Goal: Use online tool/utility: Utilize a website feature to perform a specific function

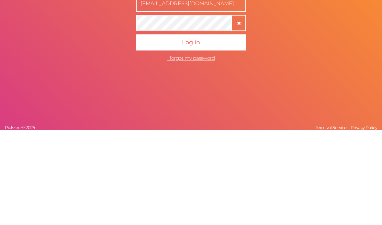
click at [236, 116] on tooltip "× Show password" at bounding box center [238, 118] width 13 height 5
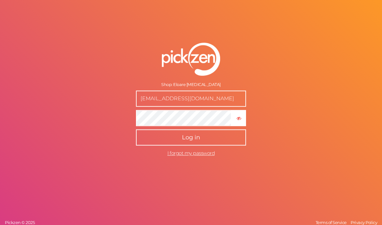
click at [211, 145] on button "Log in" at bounding box center [191, 138] width 110 height 16
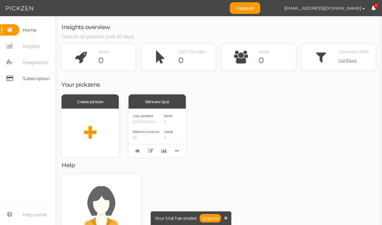
click at [37, 77] on span "Subscription" at bounding box center [36, 79] width 27 height 10
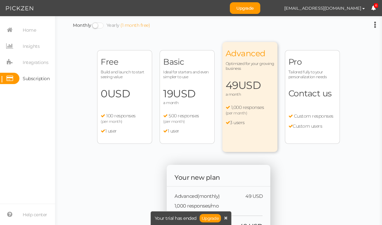
click at [124, 112] on div "Free Build and launch to start seeing value 0 USD a month 100 responses (per mo…" at bounding box center [124, 97] width 55 height 94
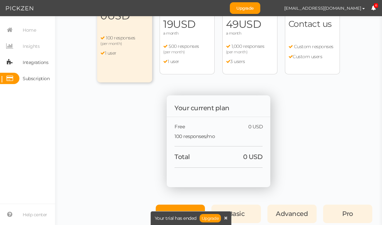
click at [37, 66] on span "Integrations" at bounding box center [36, 62] width 26 height 10
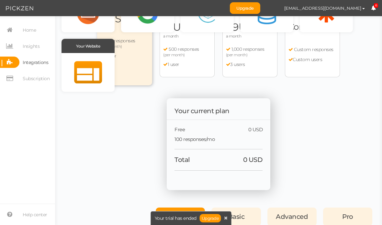
scroll to position [66, 0]
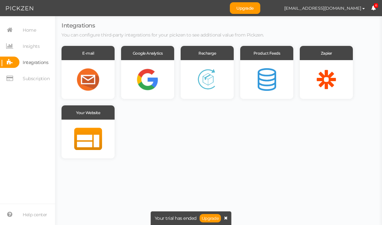
click at [224, 216] on icon at bounding box center [226, 218] width 4 height 5
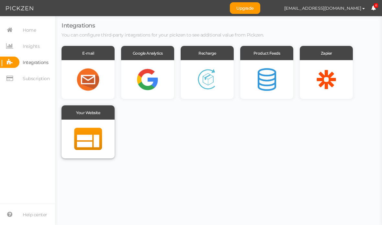
click at [107, 126] on div at bounding box center [88, 139] width 53 height 39
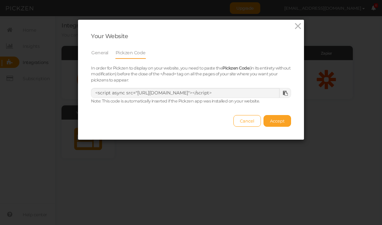
click at [283, 119] on span "Accept" at bounding box center [277, 121] width 15 height 5
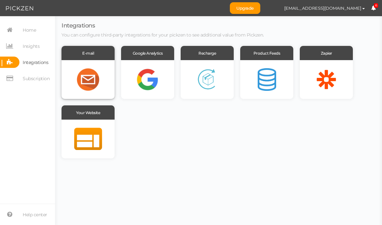
click at [104, 77] on div at bounding box center [88, 79] width 53 height 39
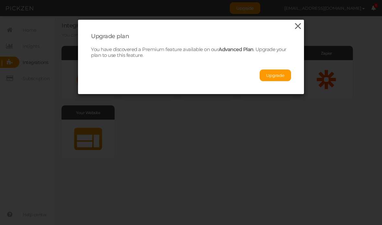
click at [296, 25] on icon at bounding box center [297, 26] width 9 height 10
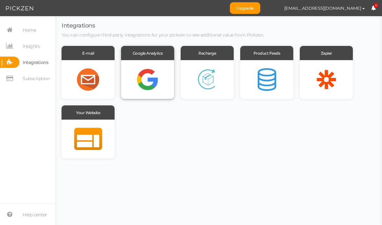
click at [154, 79] on div at bounding box center [147, 79] width 53 height 39
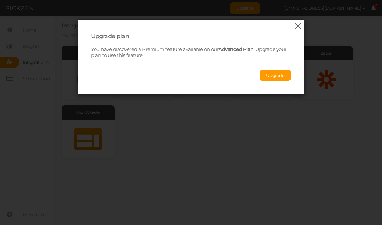
click at [294, 22] on icon at bounding box center [297, 26] width 9 height 10
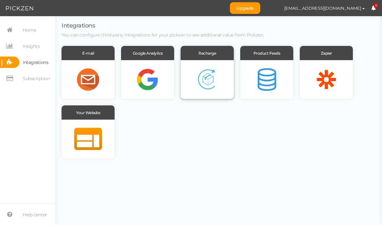
click at [213, 80] on div at bounding box center [207, 79] width 53 height 39
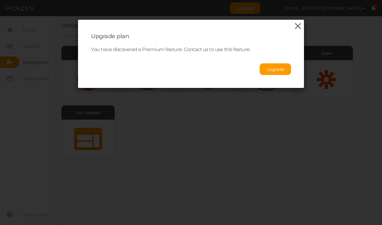
click at [295, 23] on icon at bounding box center [297, 26] width 9 height 10
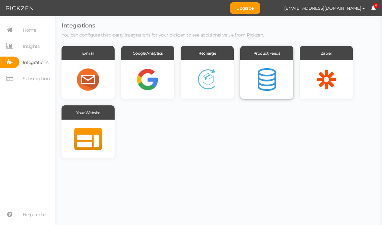
click at [280, 75] on div at bounding box center [266, 79] width 53 height 39
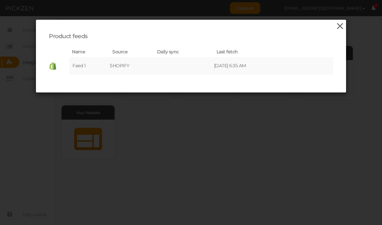
click at [341, 26] on icon at bounding box center [340, 26] width 9 height 10
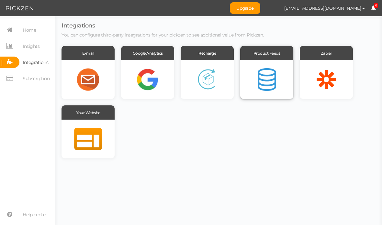
click at [265, 67] on div at bounding box center [266, 79] width 53 height 39
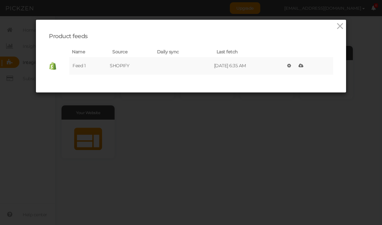
click at [303, 63] on icon at bounding box center [301, 65] width 5 height 5
click at [338, 25] on icon at bounding box center [340, 26] width 9 height 10
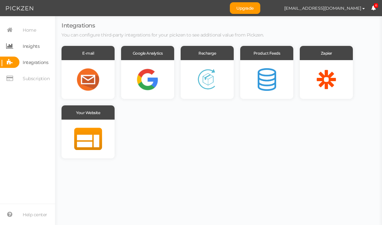
click at [42, 48] on link "Insights" at bounding box center [27, 45] width 55 height 11
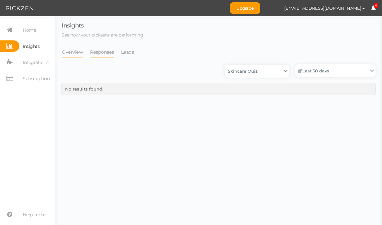
click at [105, 50] on link "Responses" at bounding box center [102, 52] width 25 height 12
click at [39, 29] on link "Home" at bounding box center [27, 29] width 55 height 11
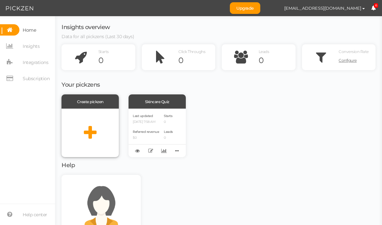
click at [106, 127] on div at bounding box center [90, 133] width 57 height 49
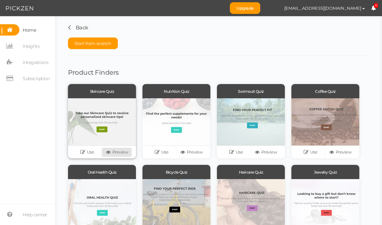
click at [118, 151] on link "Preview" at bounding box center [117, 152] width 30 height 9
click at [91, 150] on link "Use" at bounding box center [87, 152] width 30 height 9
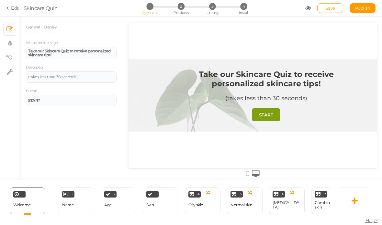
click at [52, 26] on link "Display" at bounding box center [50, 27] width 14 height 12
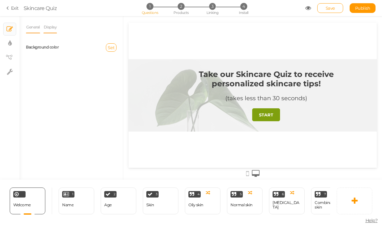
click at [34, 27] on link "General" at bounding box center [33, 27] width 14 height 12
